Goal: Task Accomplishment & Management: Manage account settings

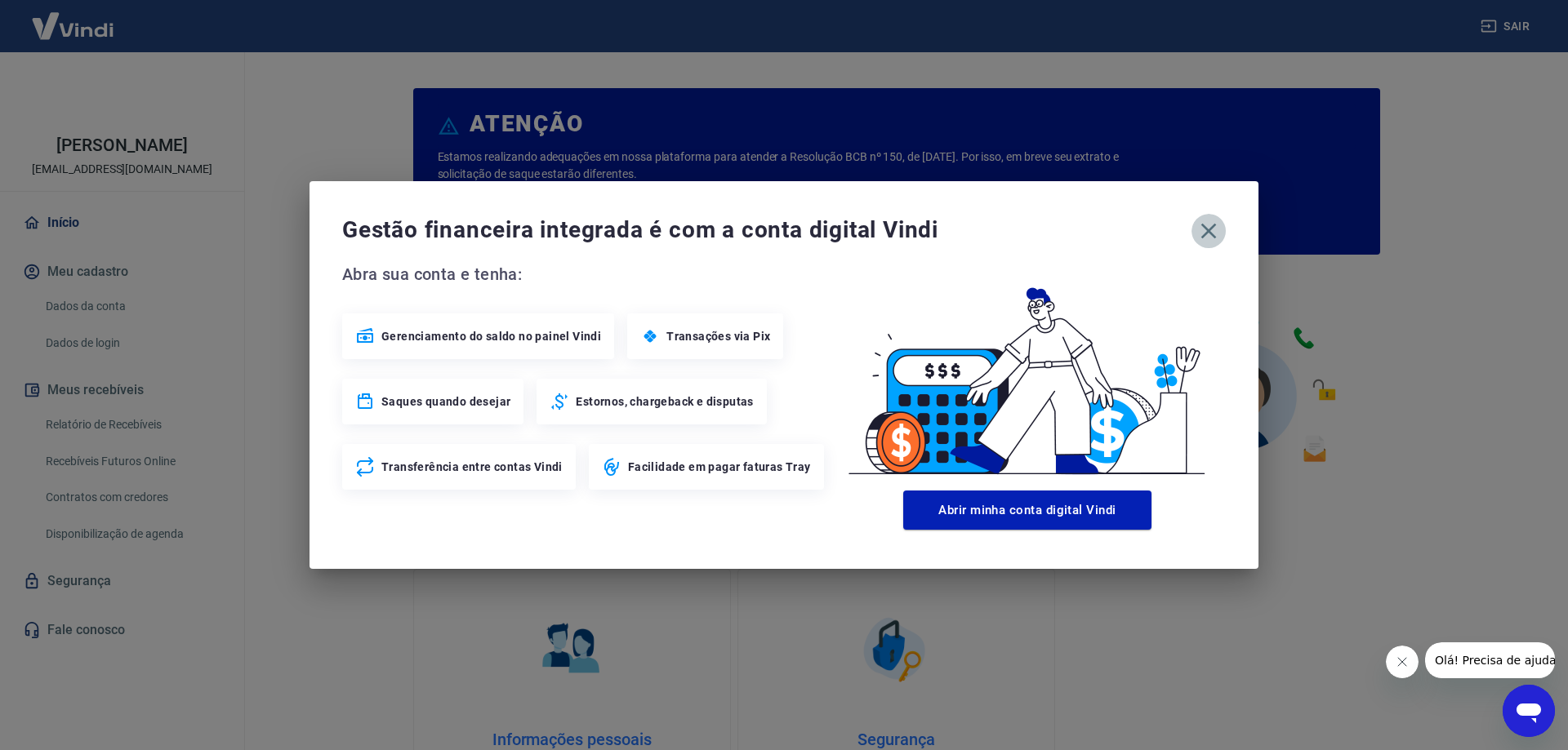
click at [1209, 232] on icon "button" at bounding box center [1208, 232] width 16 height 16
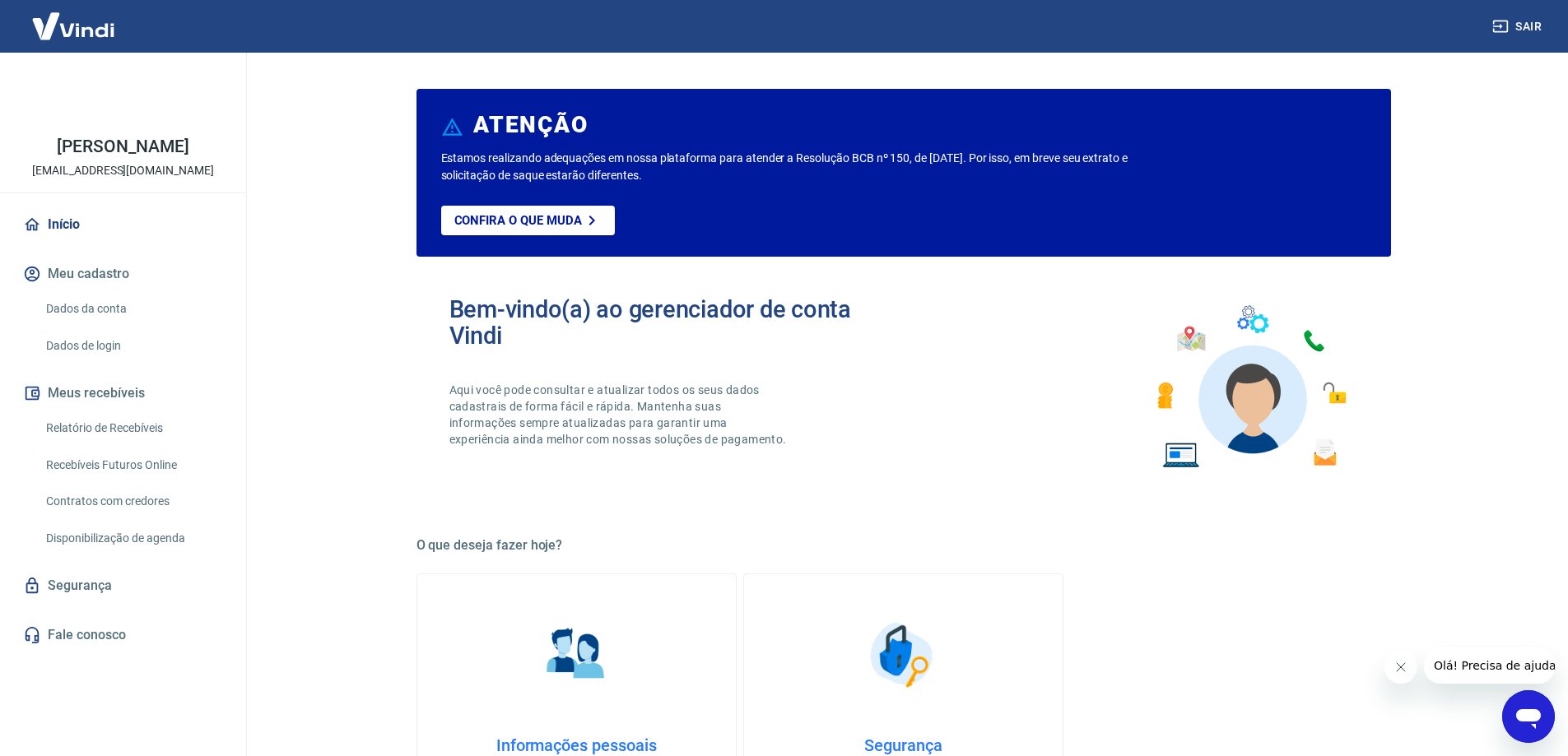
click at [125, 432] on link "Relatório de Recebíveis" at bounding box center [133, 428] width 187 height 33
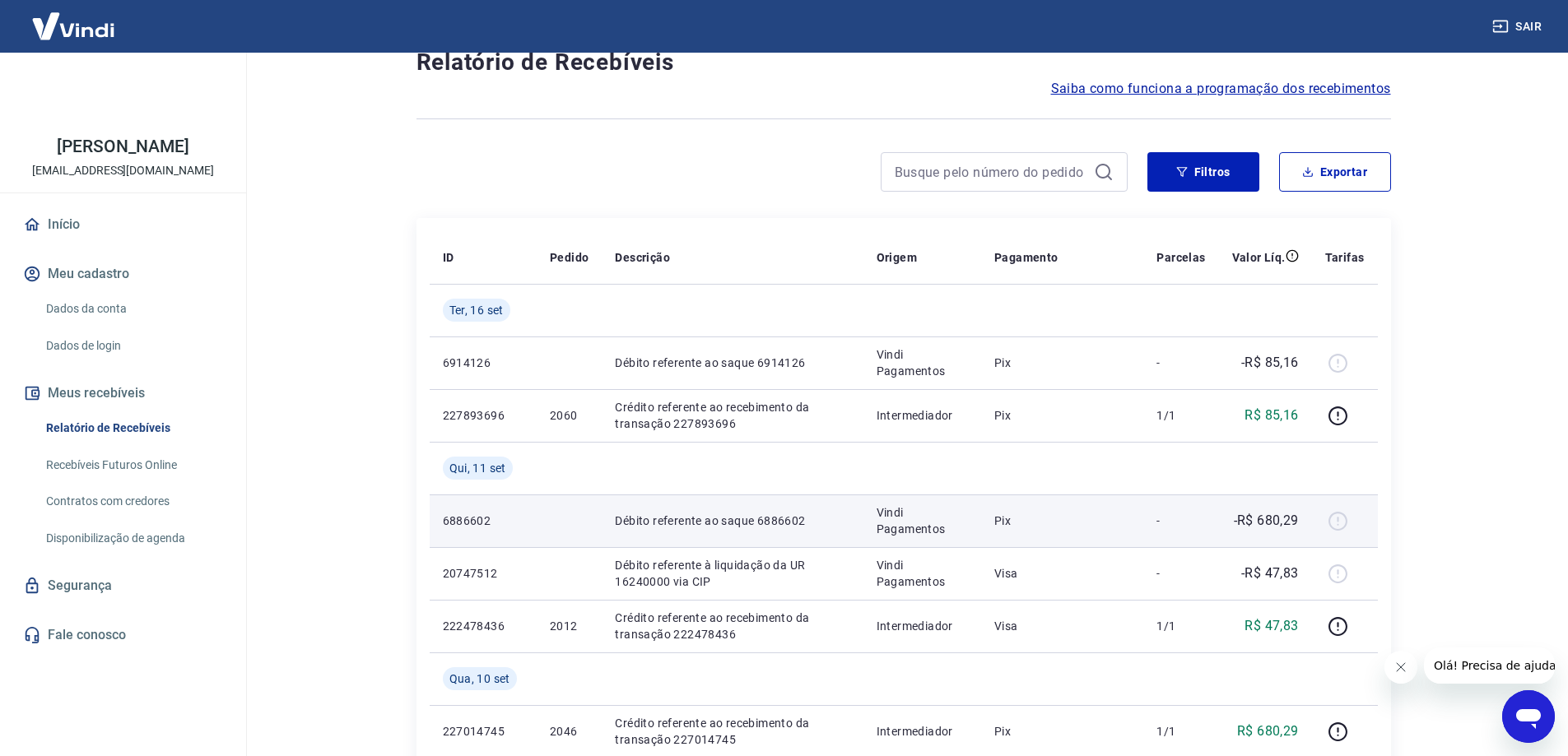
scroll to position [82, 0]
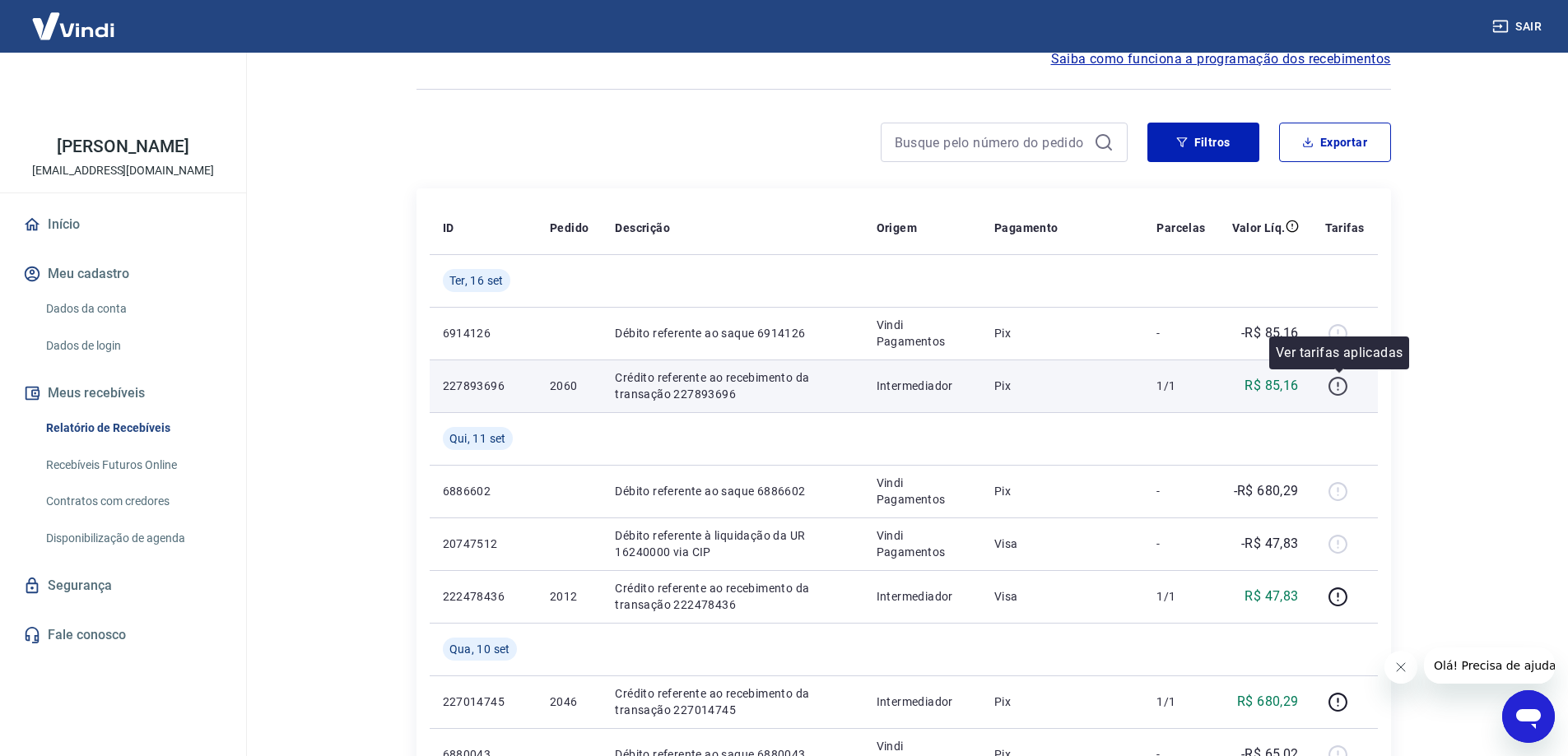
click at [1339, 387] on icon "button" at bounding box center [1338, 384] width 2 height 5
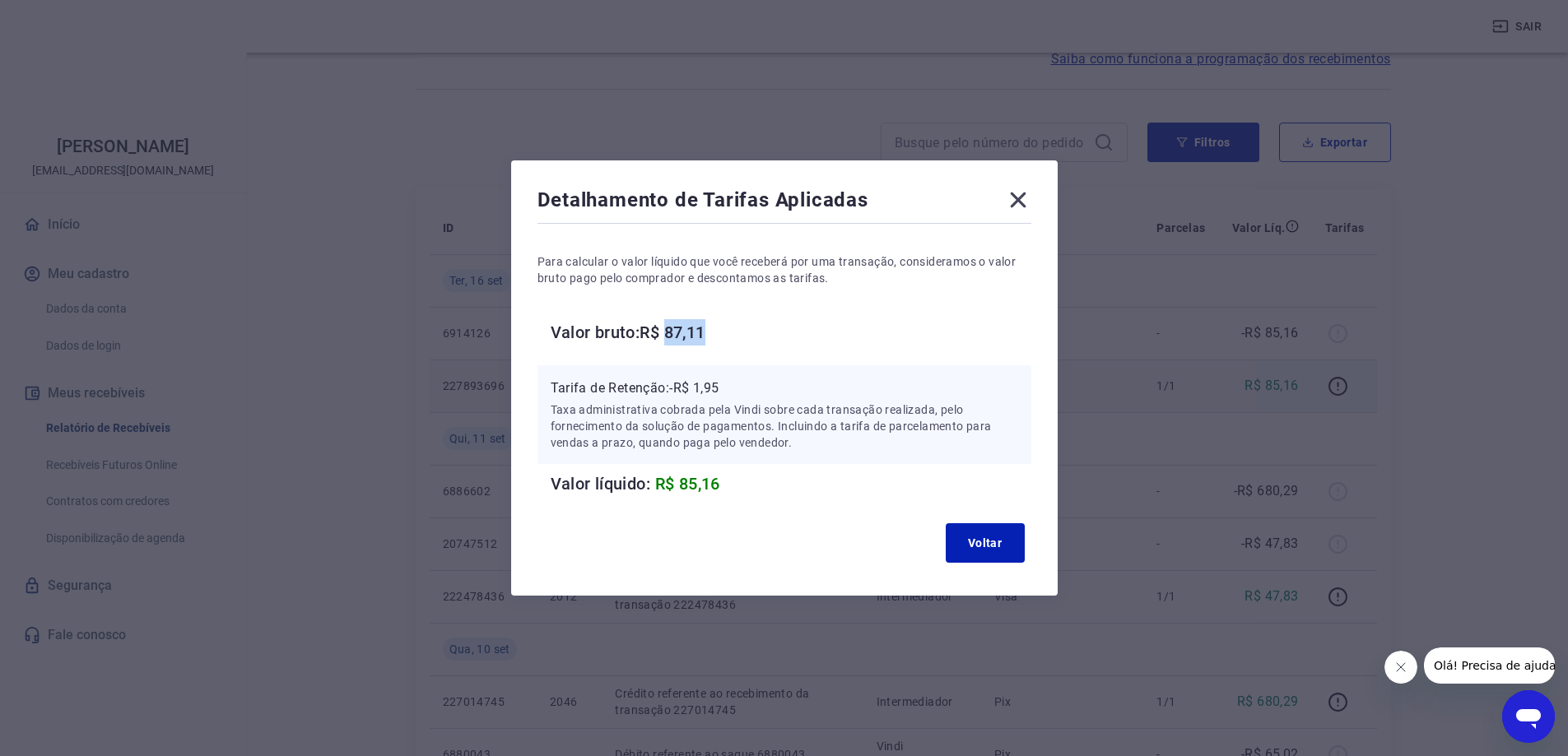
drag, startPoint x: 676, startPoint y: 336, endPoint x: 727, endPoint y: 336, distance: 51.0
click at [727, 336] on h6 "Valor bruto: R$ 87,11" at bounding box center [791, 332] width 480 height 27
copy h6 "87,11"
click at [1248, 269] on div "Detalhamento de Tarifas Aplicadas Para calcular o valor líquido que você recebe…" at bounding box center [784, 378] width 1568 height 756
click at [1306, 442] on div "Detalhamento de Tarifas Aplicadas Para calcular o valor líquido que você recebe…" at bounding box center [784, 378] width 1568 height 756
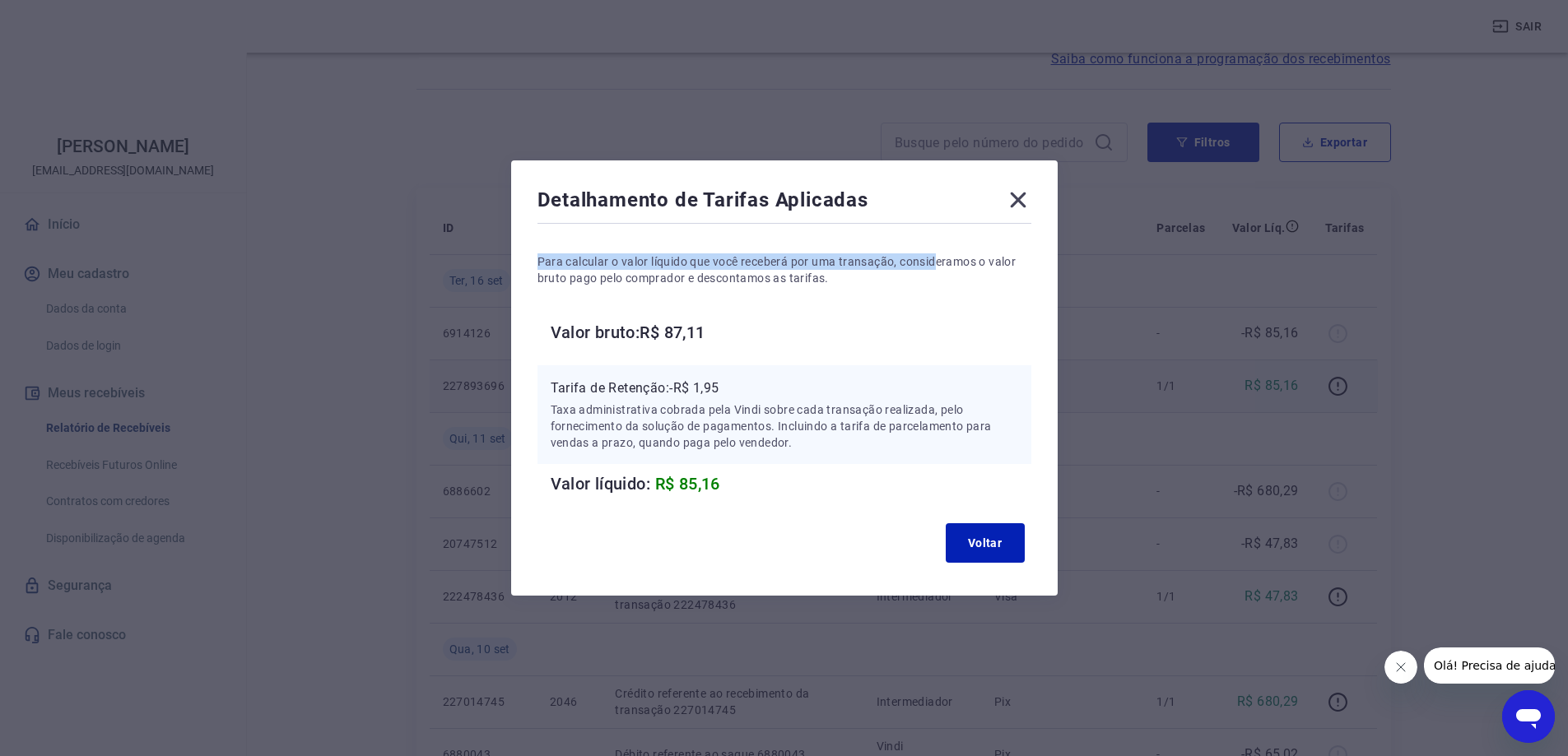
drag, startPoint x: 922, startPoint y: 192, endPoint x: 956, endPoint y: 243, distance: 61.3
click at [943, 265] on div "Detalhamento de Tarifas Aplicadas Para calcular o valor líquido que você recebe…" at bounding box center [784, 377] width 546 height 435
click at [1028, 190] on icon at bounding box center [1018, 199] width 27 height 27
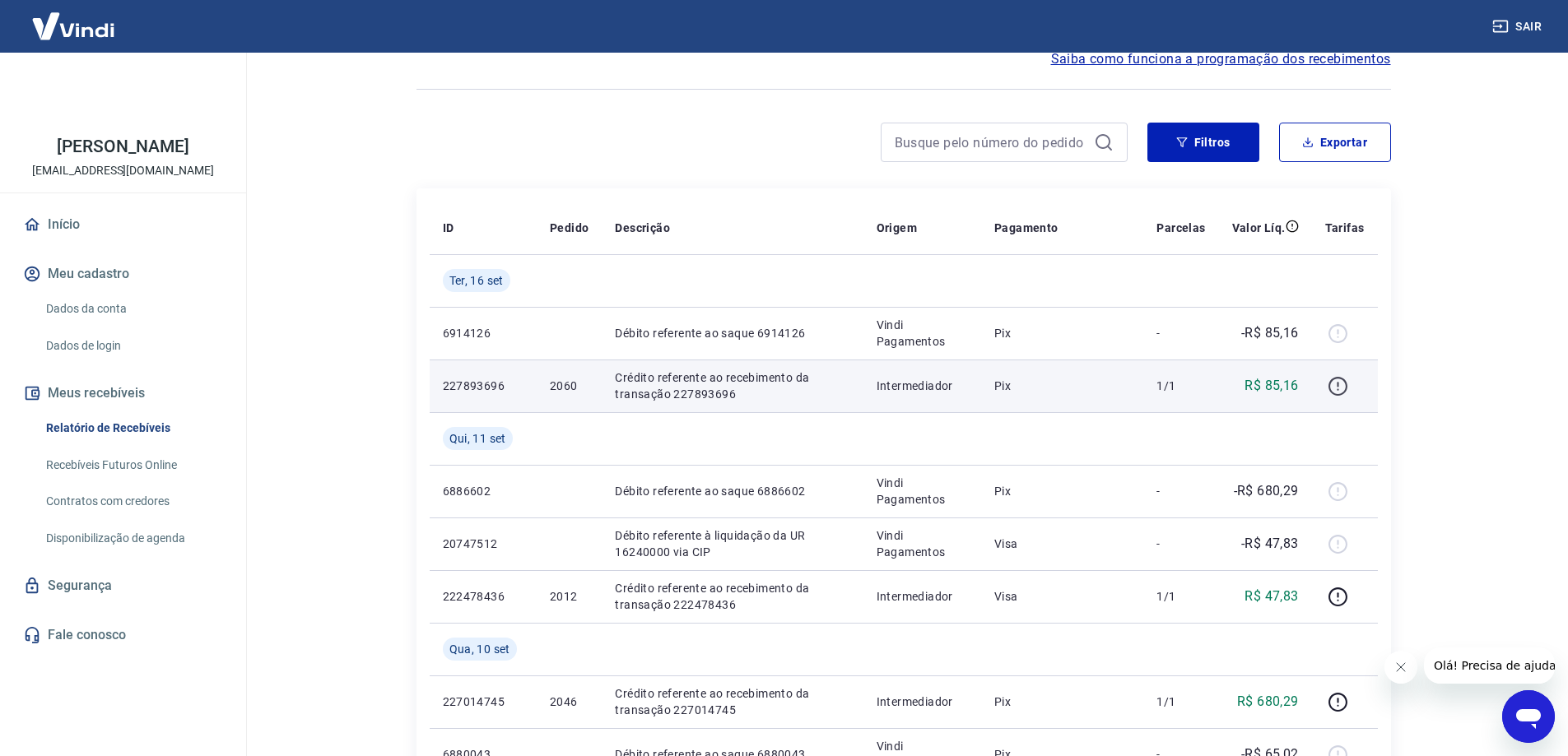
click at [1330, 393] on td at bounding box center [1344, 386] width 66 height 53
click at [1332, 388] on icon "button" at bounding box center [1337, 386] width 21 height 21
